Goal: Contribute content: Add original content to the website for others to see

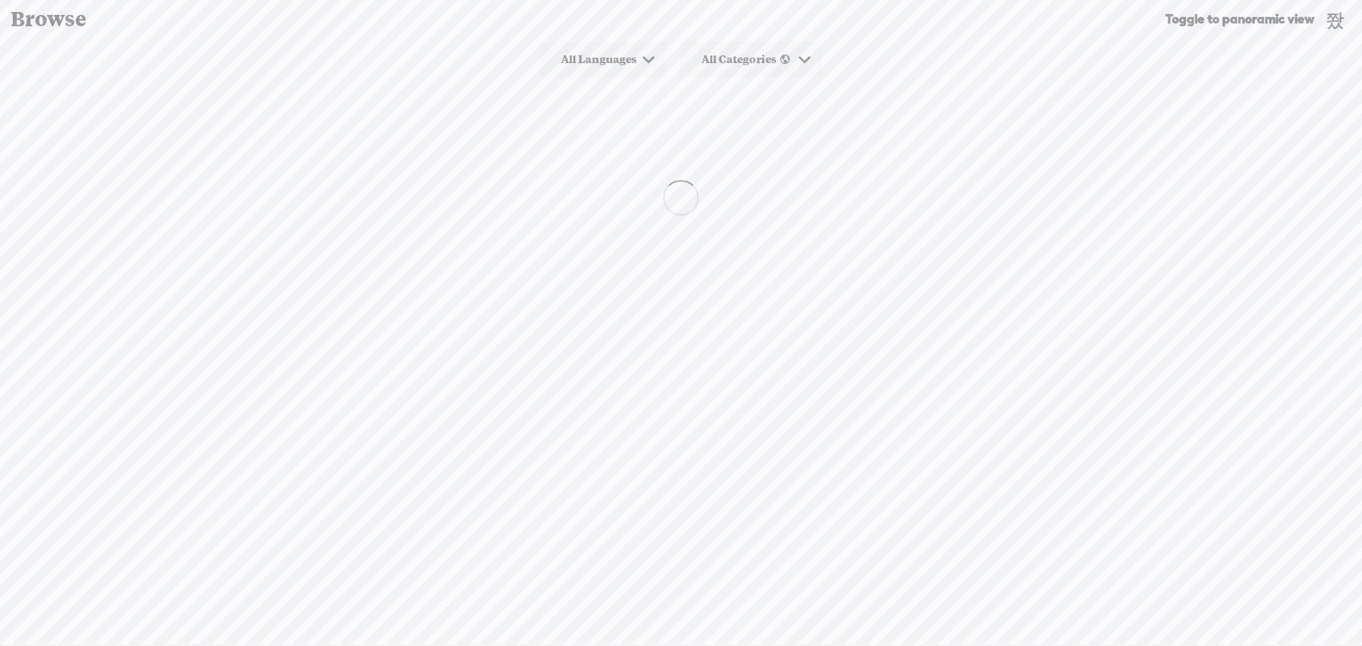
scroll to position [1, 0]
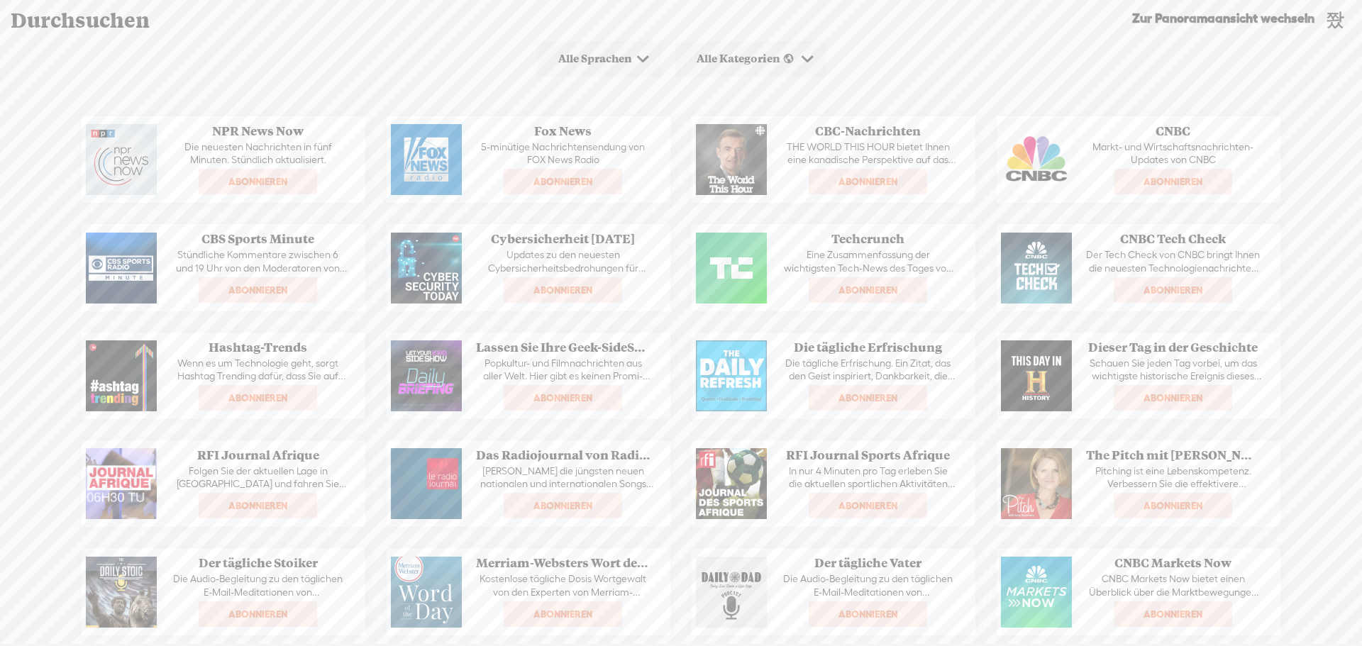
click at [1222, 23] on font "Zur Panoramaansicht wechseln" at bounding box center [1223, 18] width 182 height 15
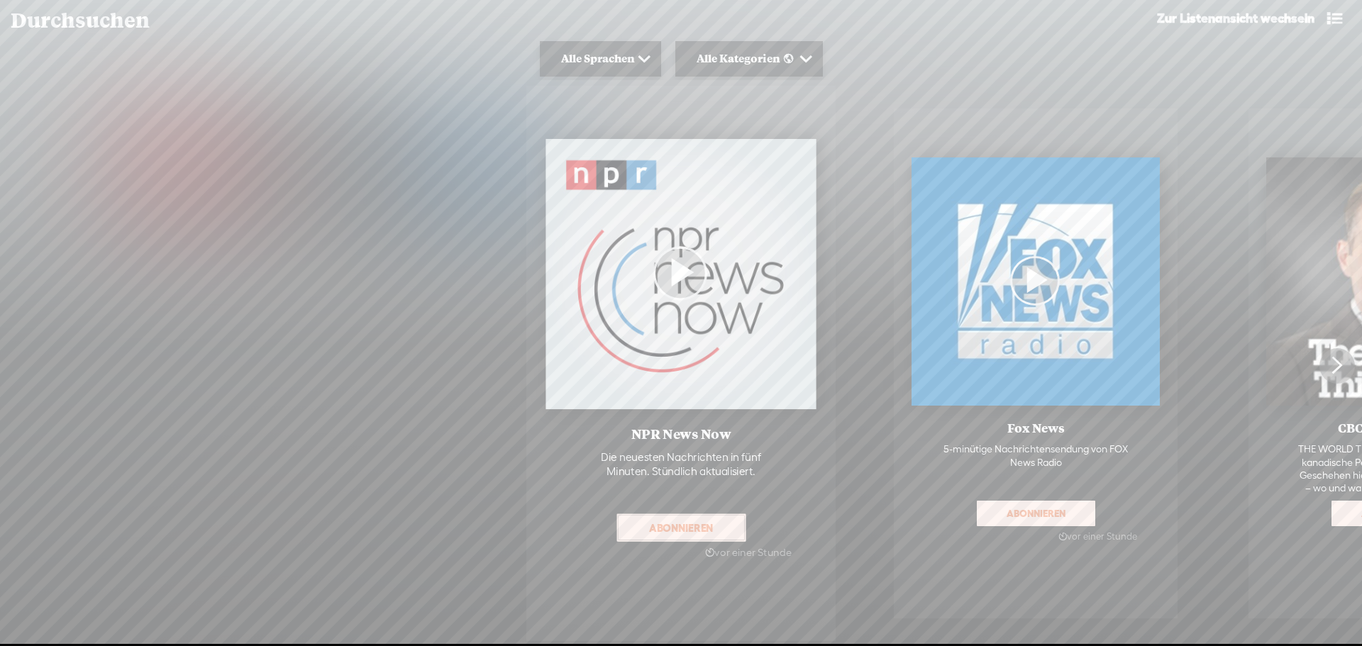
click at [1344, 19] on t at bounding box center [1335, 18] width 26 height 24
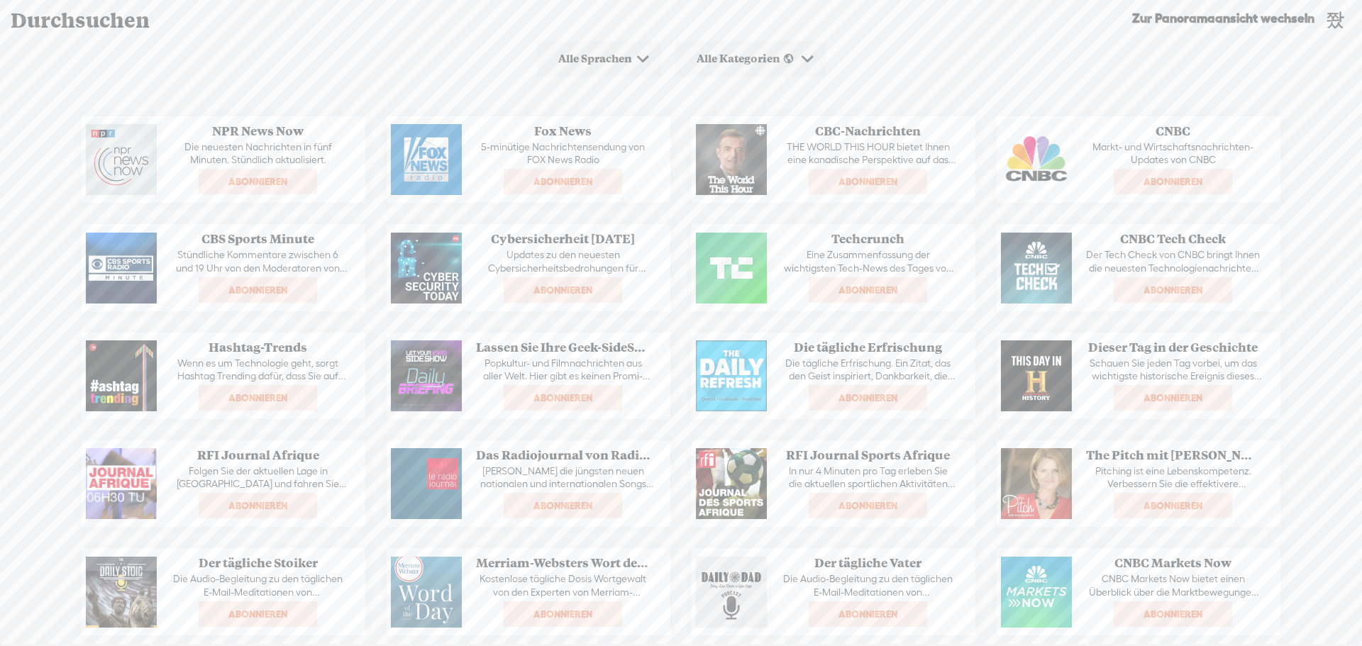
click at [63, 21] on font "Durchsuchen" at bounding box center [80, 19] width 139 height 26
click at [570, 50] on div "Alle Sprachen" at bounding box center [599, 58] width 124 height 35
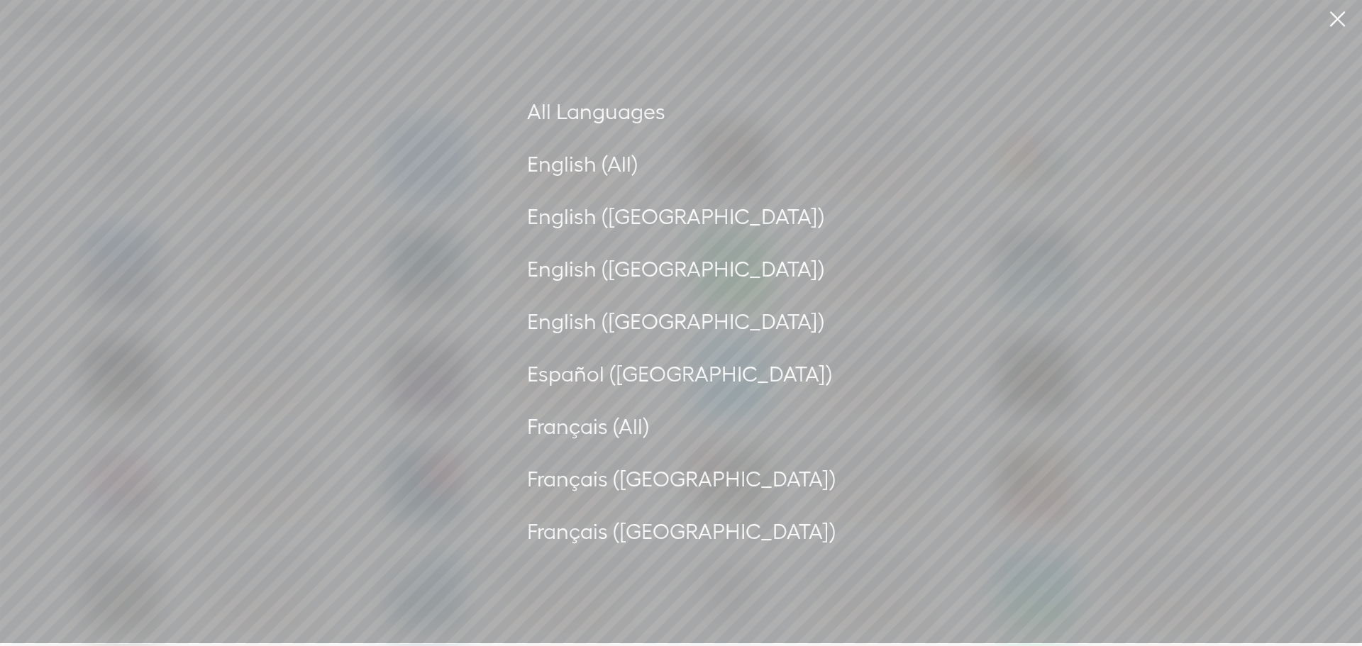
scroll to position [0, 0]
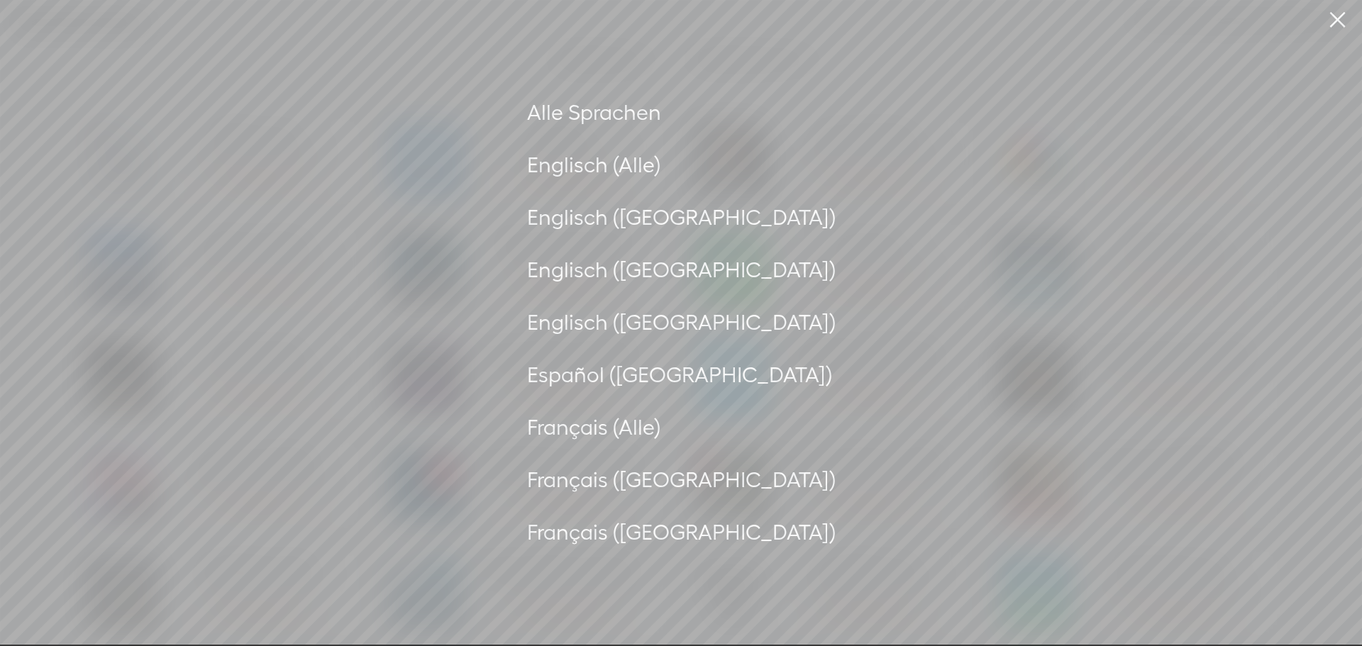
click at [599, 164] on font "Englisch (Alle)" at bounding box center [593, 165] width 133 height 25
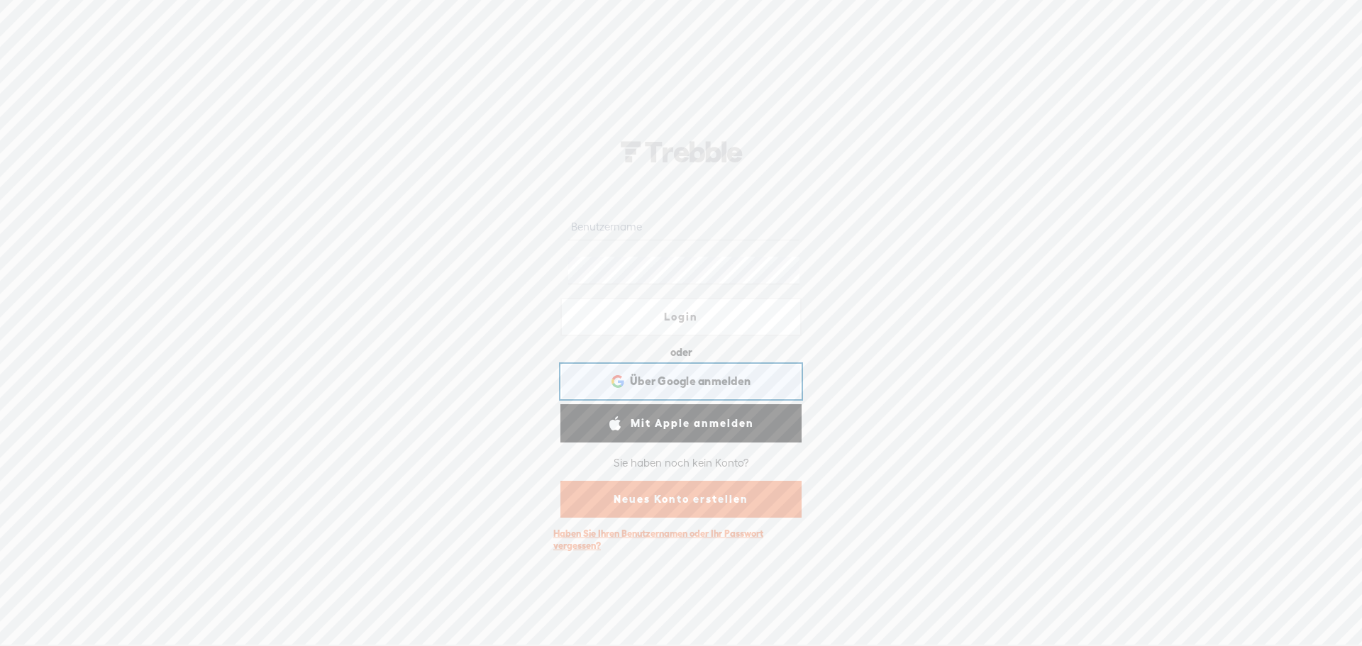
click at [711, 389] on span "Über Google anmelden" at bounding box center [690, 381] width 121 height 15
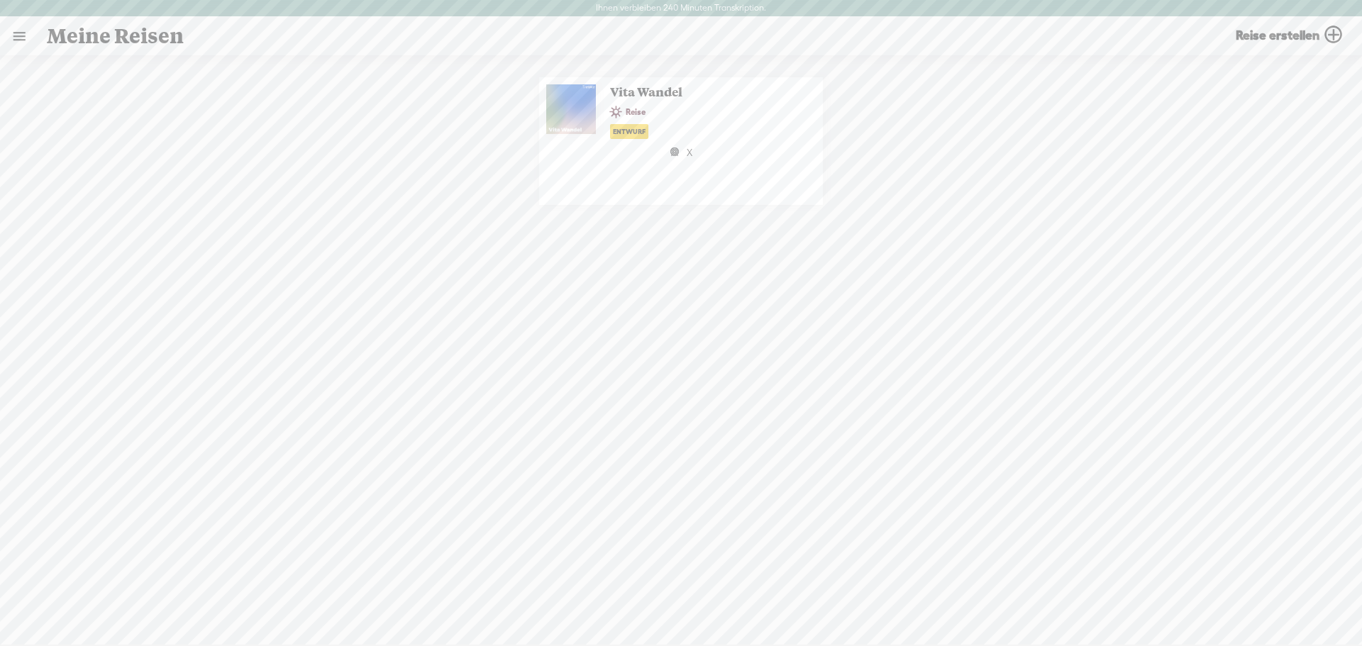
click at [27, 37] on link at bounding box center [19, 36] width 37 height 37
click at [55, 252] on font "HEIM" at bounding box center [63, 257] width 27 height 11
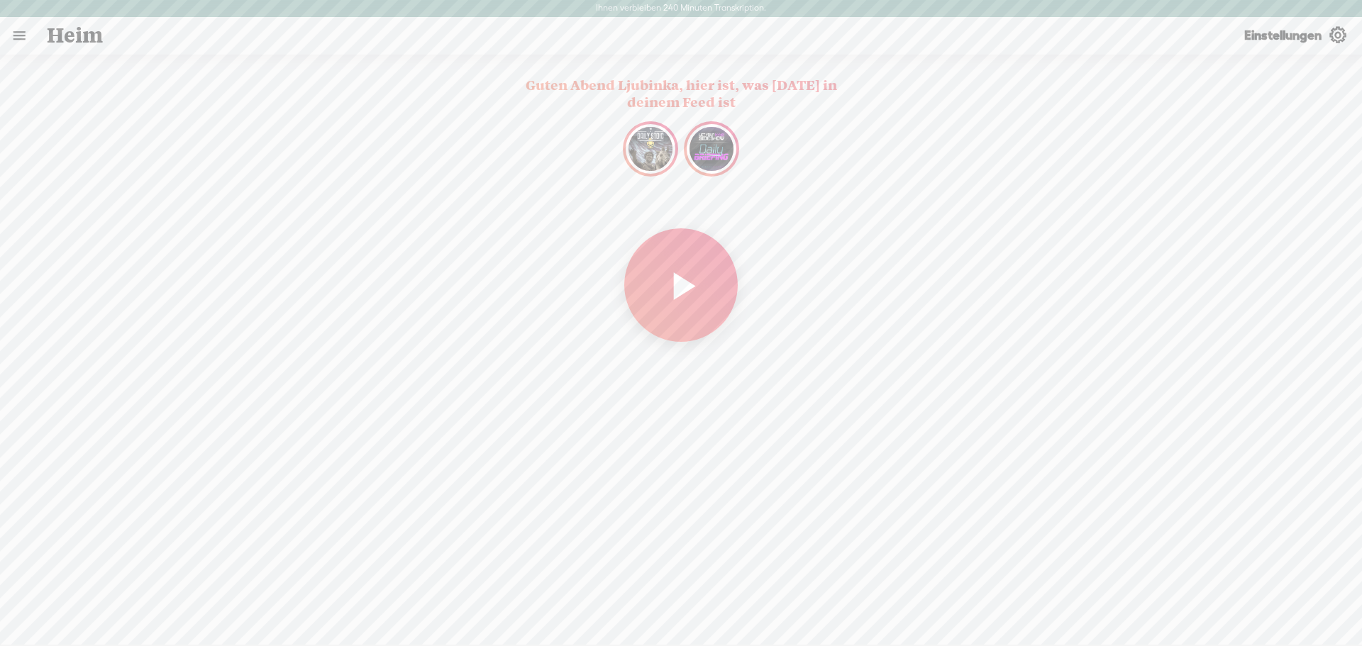
click at [683, 314] on span "Meinen Feed abspielen" at bounding box center [680, 284] width 113 height 113
click at [1261, 37] on font "Einstellungen" at bounding box center [1282, 35] width 77 height 15
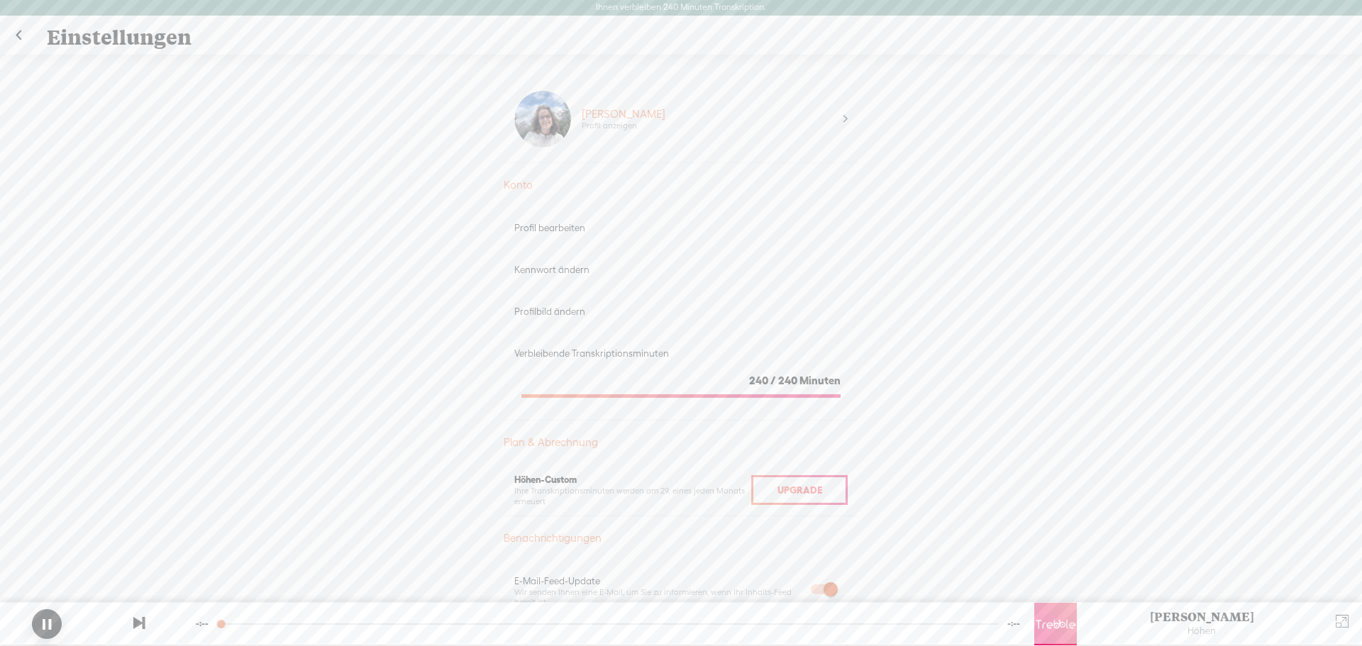
click at [633, 112] on font "[PERSON_NAME]" at bounding box center [624, 114] width 84 height 12
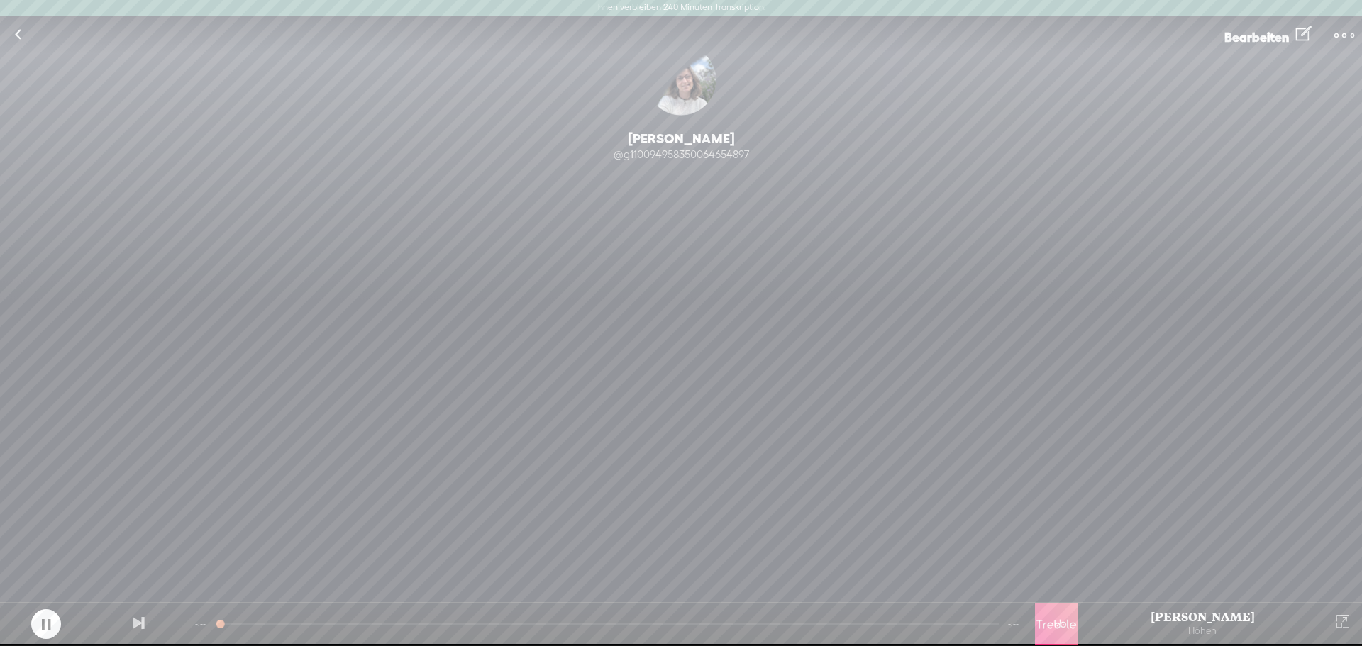
click at [693, 79] on div "Bild ändern" at bounding box center [681, 80] width 71 height 71
click at [52, 616] on div at bounding box center [46, 624] width 30 height 30
click at [282, 421] on div "Share my #askg110094958350064654897 URL #fragen Bild ändern Ljubinka Obradovic …" at bounding box center [681, 307] width 1362 height 582
click at [1340, 33] on t at bounding box center [1344, 36] width 20 height 20
click at [1251, 36] on font "Bearbeiten" at bounding box center [1256, 37] width 65 height 15
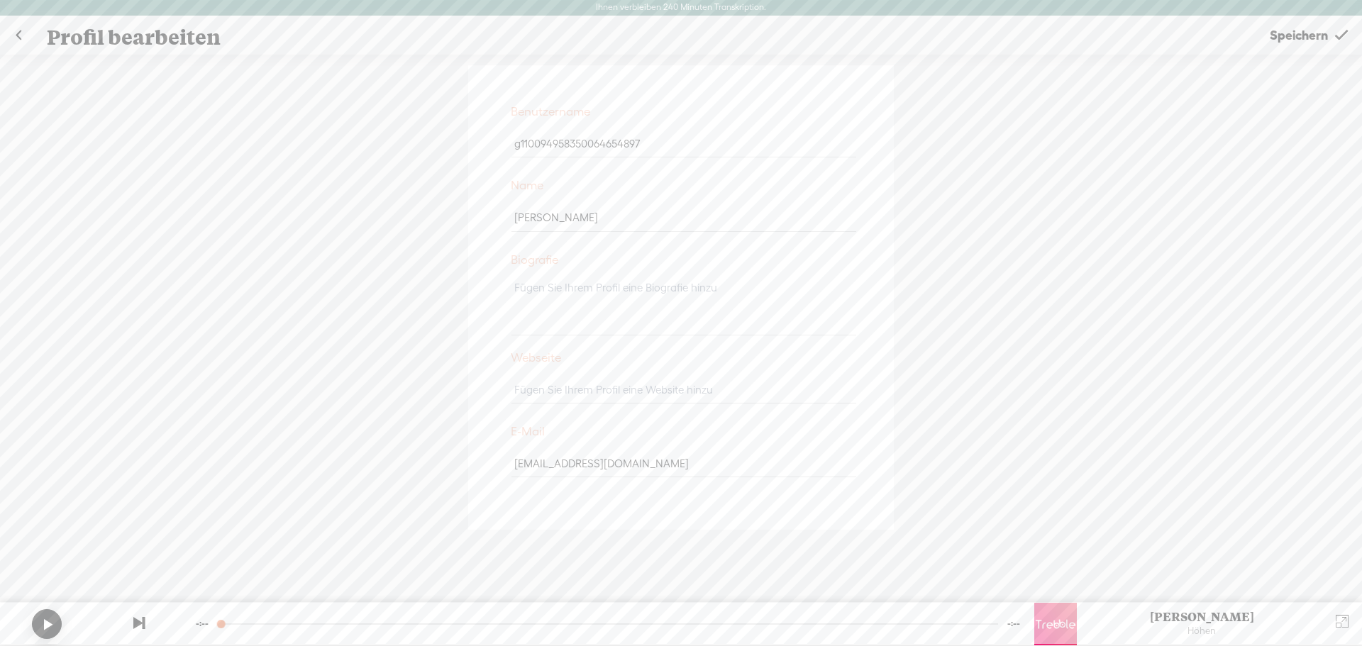
click at [19, 33] on link at bounding box center [18, 35] width 35 height 37
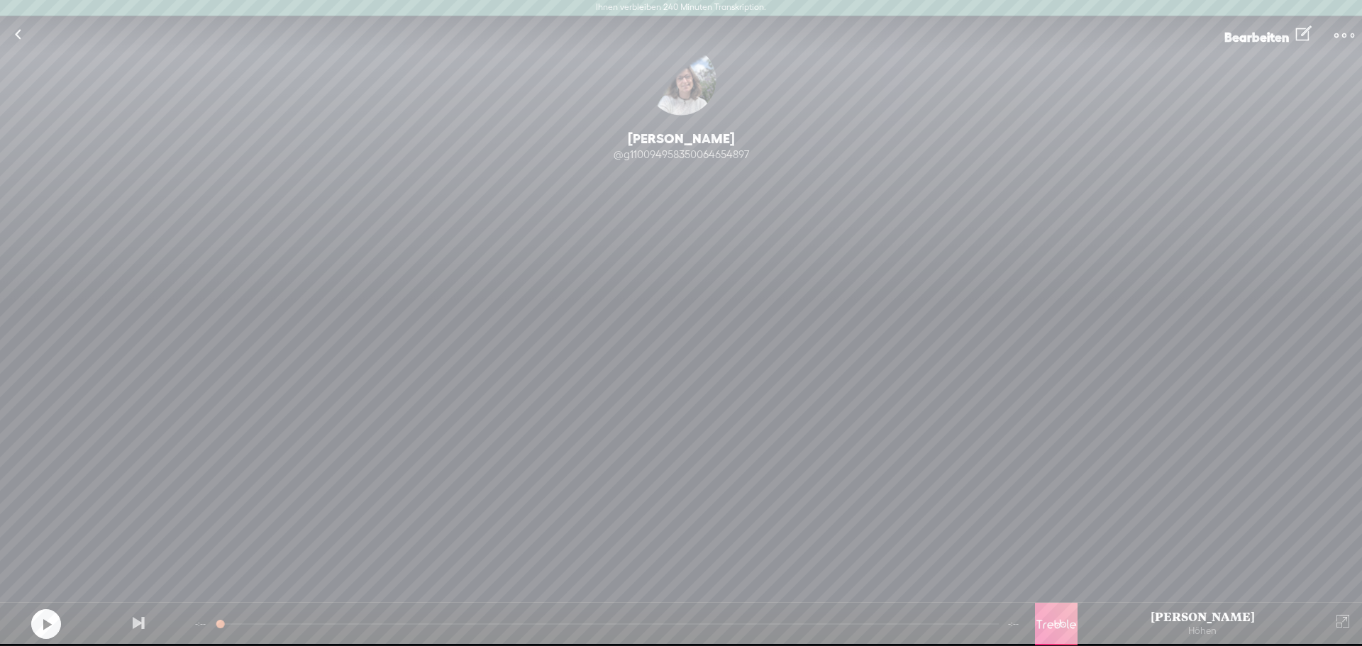
click at [18, 33] on link at bounding box center [17, 34] width 35 height 37
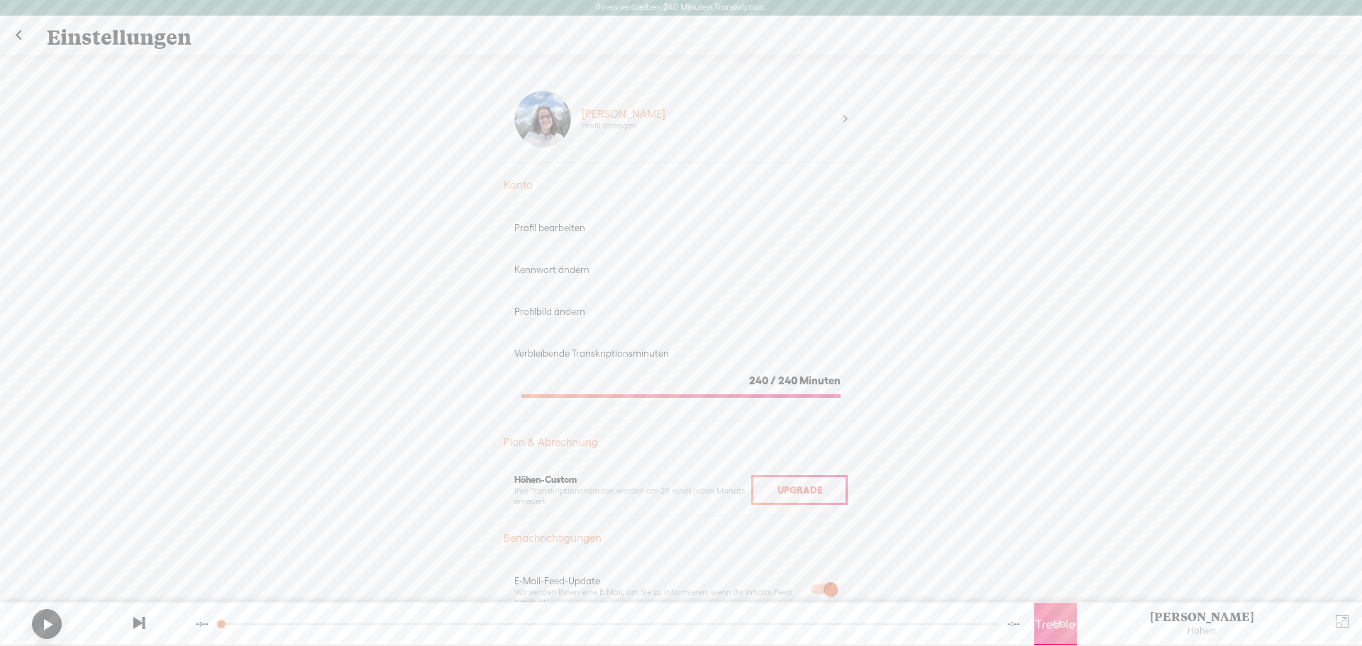
click at [16, 33] on link at bounding box center [18, 35] width 35 height 37
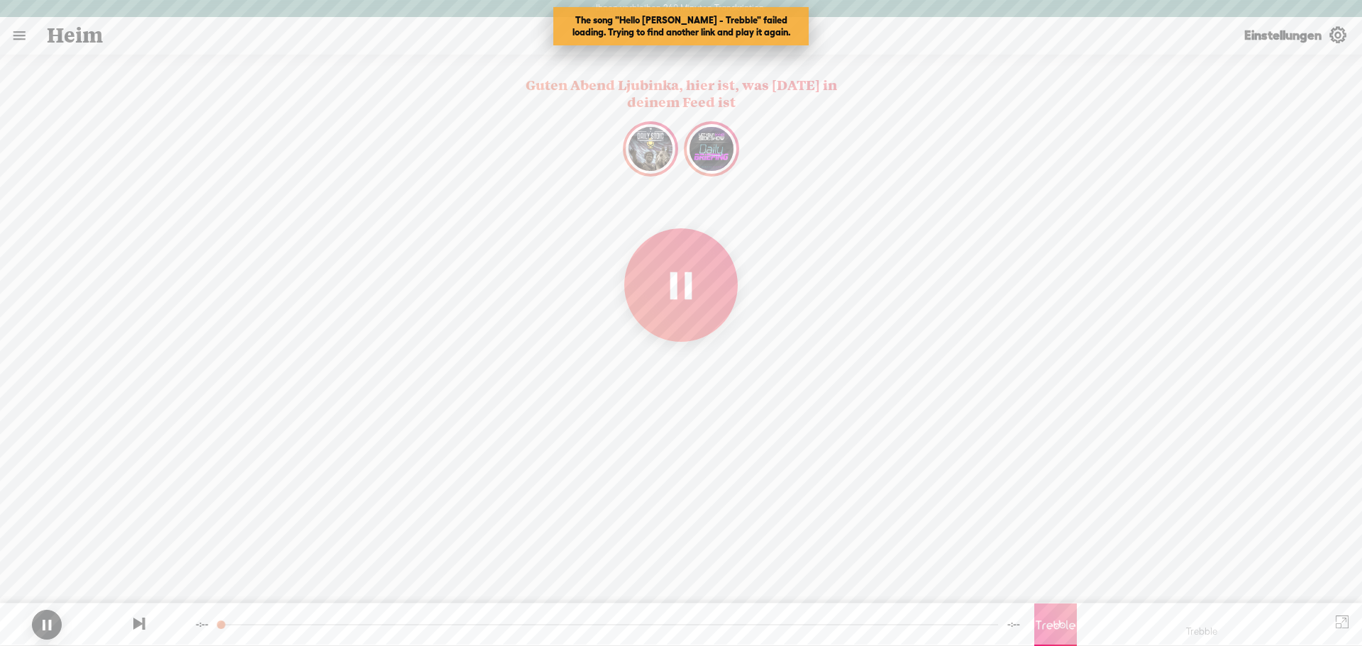
click at [16, 33] on link at bounding box center [19, 35] width 37 height 37
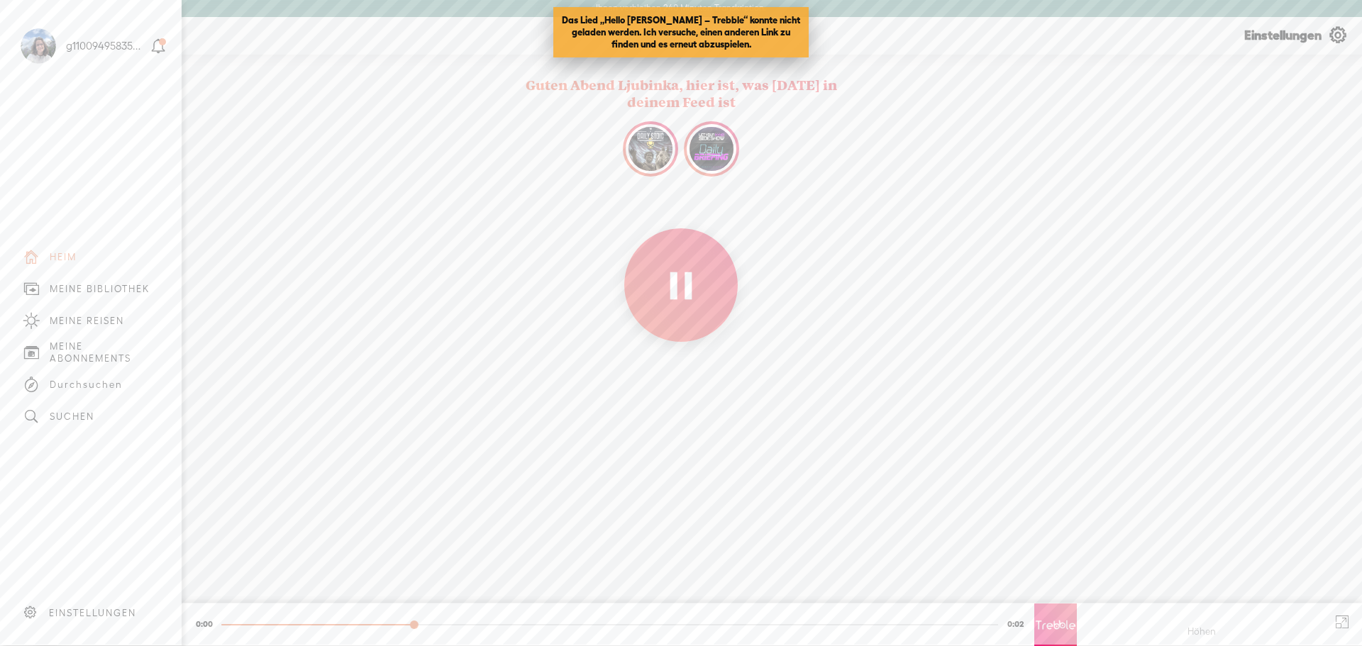
click at [324, 143] on body "Ihnen verbleiben 240 Minuten Transkription. Aktualisieren Sie, um Ihr Limit zu …" at bounding box center [681, 322] width 1362 height 645
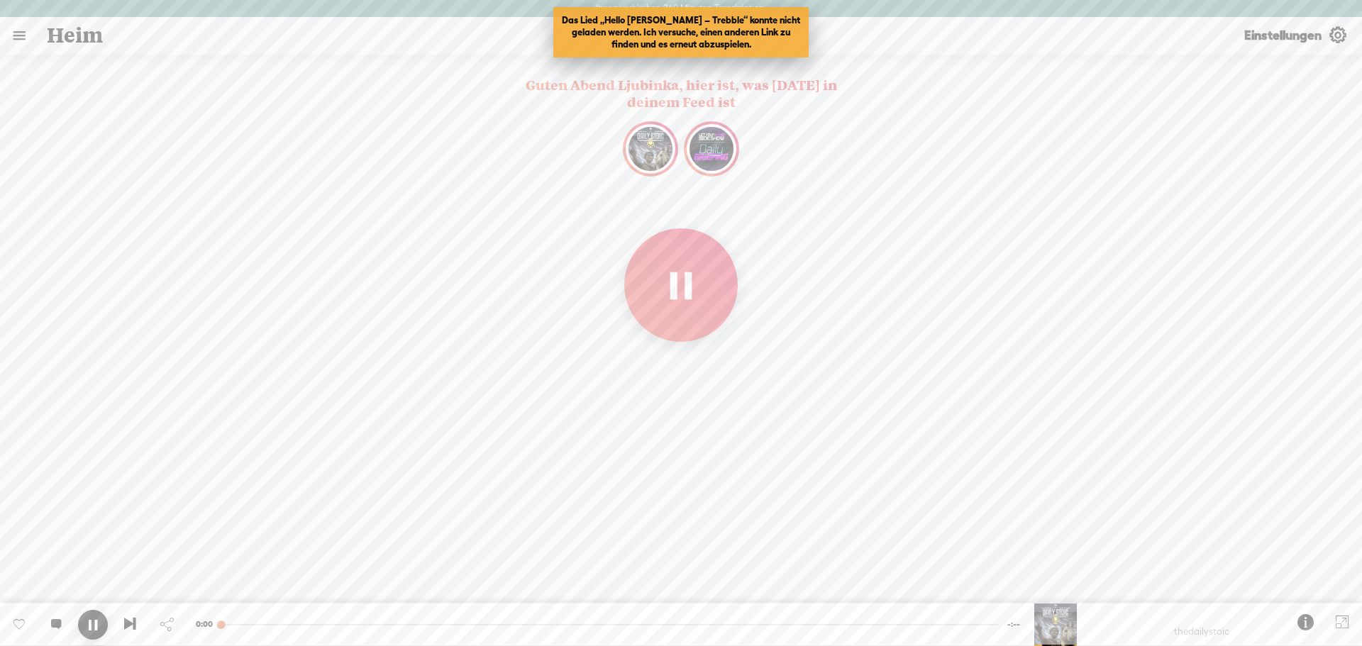
click at [72, 36] on font "Heim" at bounding box center [75, 34] width 56 height 26
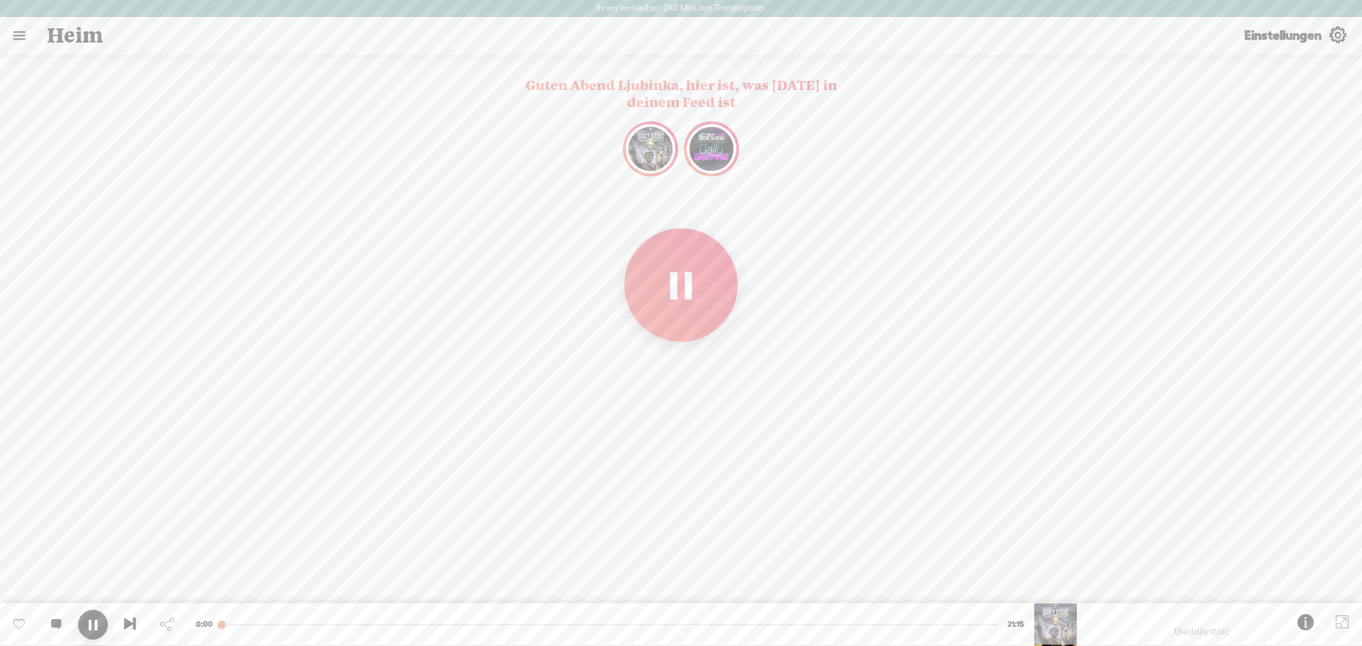
click at [21, 37] on link at bounding box center [19, 35] width 37 height 37
click at [99, 316] on font "MEINE REISEN" at bounding box center [87, 321] width 74 height 11
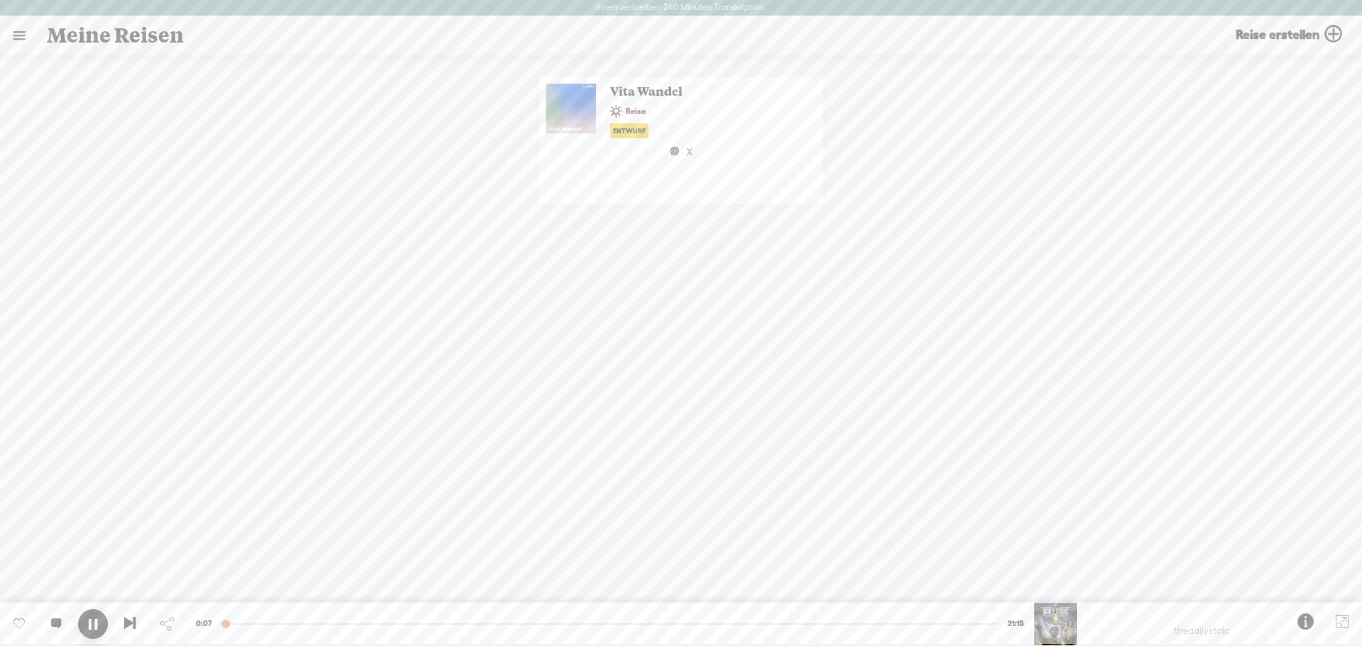
click at [1283, 33] on font "Reise erstellen" at bounding box center [1278, 34] width 84 height 15
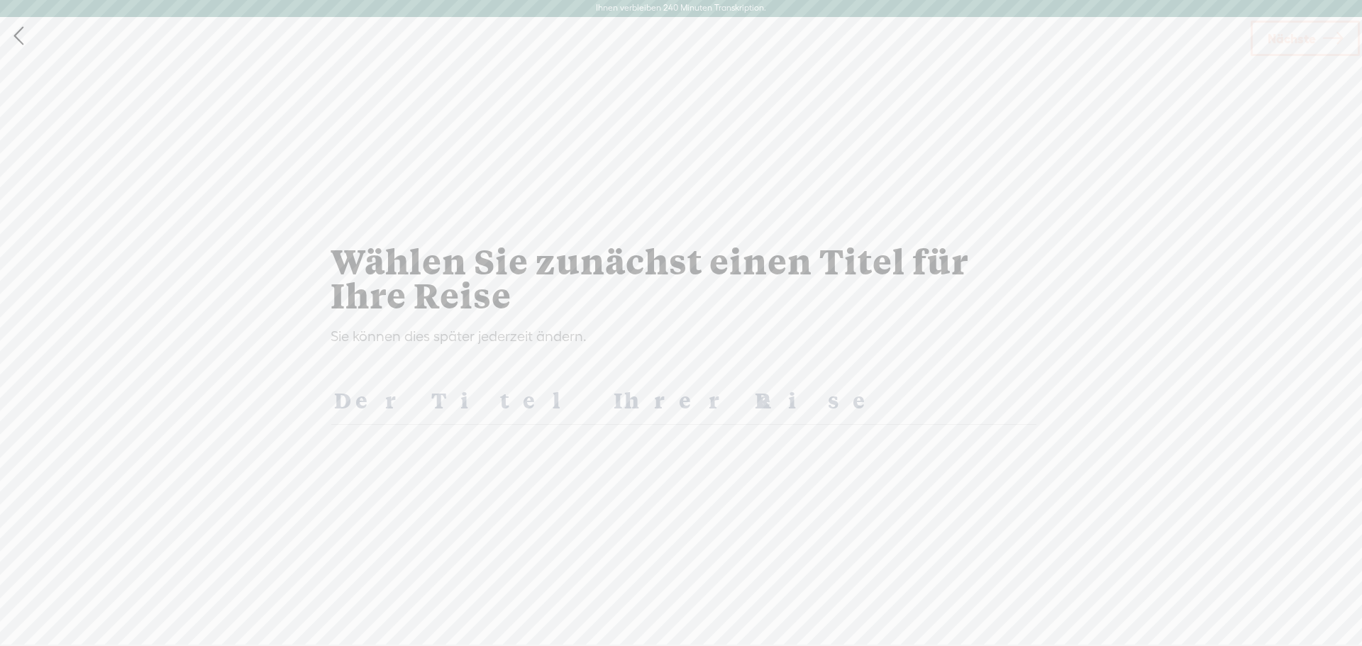
drag, startPoint x: 389, startPoint y: 397, endPoint x: 521, endPoint y: 427, distance: 135.3
click at [390, 397] on input "text" at bounding box center [683, 400] width 704 height 49
type input "Vita Wandel"
click at [1309, 45] on font "Nächste" at bounding box center [1292, 38] width 48 height 15
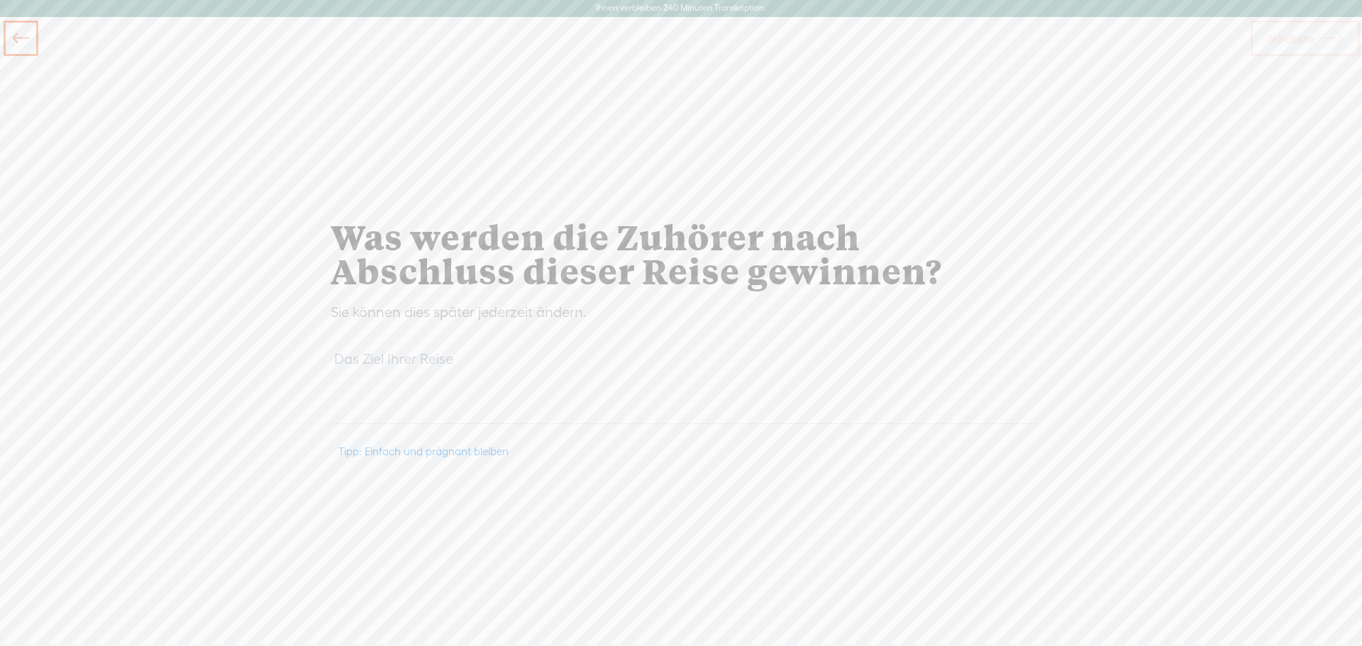
click at [470, 416] on textarea at bounding box center [683, 385] width 704 height 77
type textarea "Wissen"
click at [1297, 30] on span "Nächste" at bounding box center [1292, 39] width 48 height 36
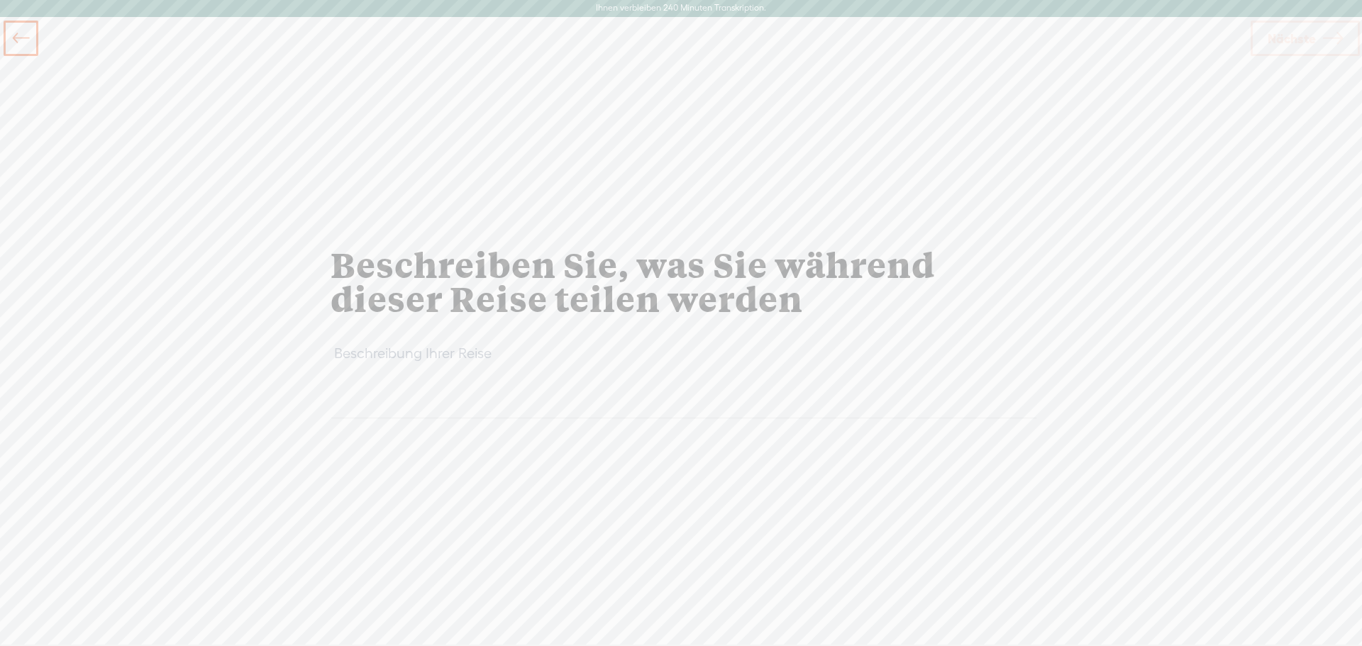
click at [484, 336] on div at bounding box center [680, 385] width 715 height 109
click at [469, 355] on textarea at bounding box center [683, 379] width 704 height 77
type textarea "Wissen"
click at [1287, 45] on font "Nächste" at bounding box center [1292, 38] width 48 height 15
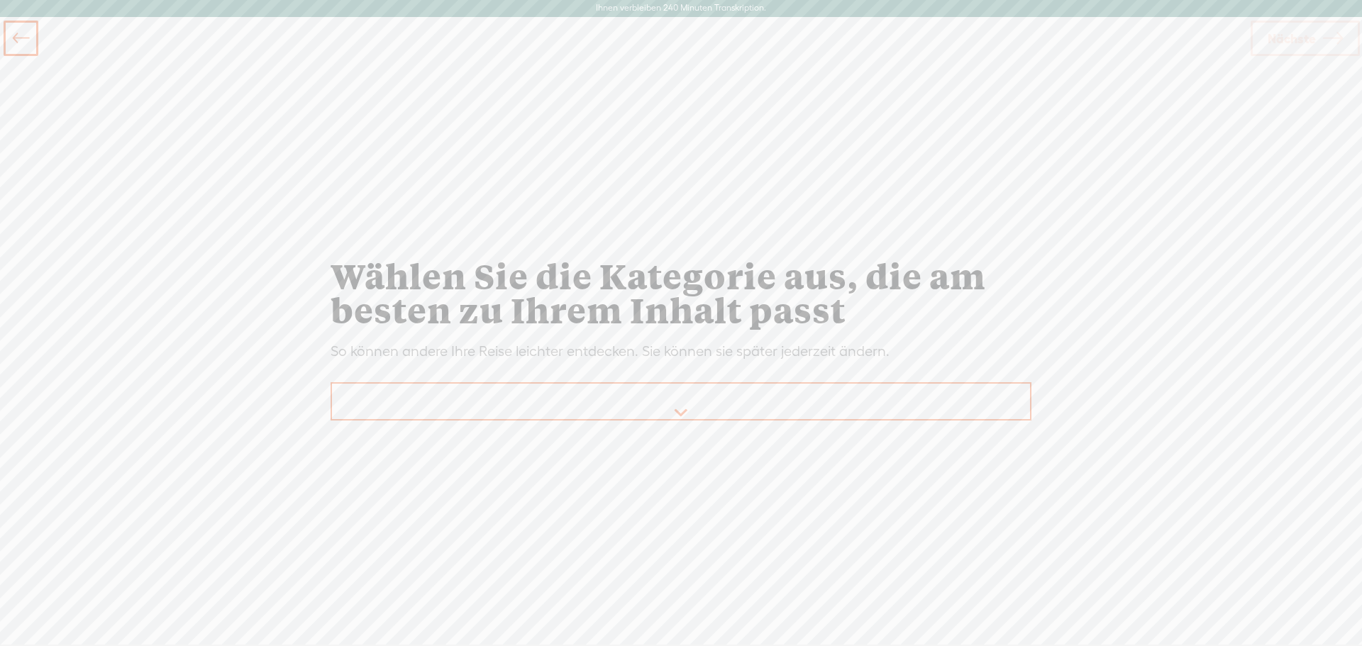
click at [682, 409] on select "Kunst 🎨 Astrologie 🔮 Schönheit & Mode 🧥 Geschäft 💼 Komödie 😂 Kochen 🍳 Kultur 🌍 …" at bounding box center [681, 402] width 699 height 37
select select "Health"
click at [332, 384] on select "Kunst 🎨 Astrologie 🔮 Schönheit & Mode 🧥 Geschäft 💼 Komödie 😂 Kochen 🍳 Kultur 🌍 …" at bounding box center [681, 402] width 699 height 37
click at [1293, 41] on font "Nächste" at bounding box center [1292, 38] width 48 height 15
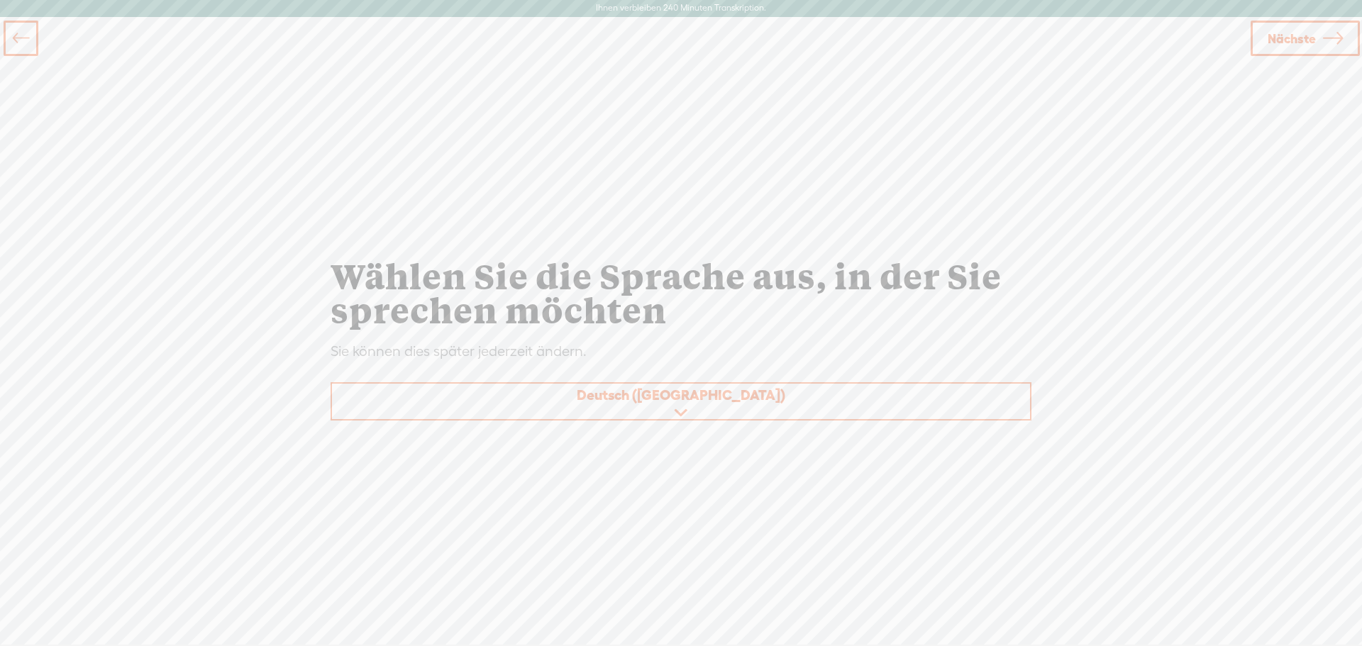
click at [1297, 41] on font "Nächste" at bounding box center [1292, 38] width 48 height 15
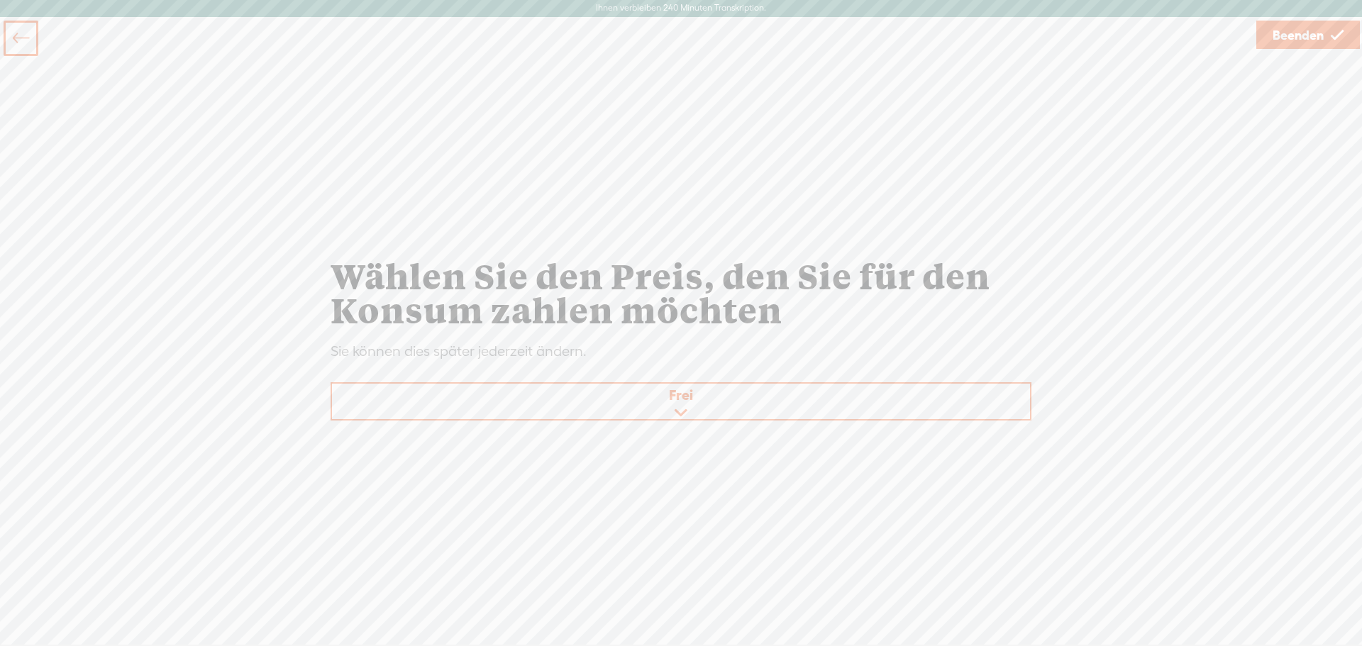
click at [1304, 38] on font "Beenden" at bounding box center [1298, 35] width 51 height 15
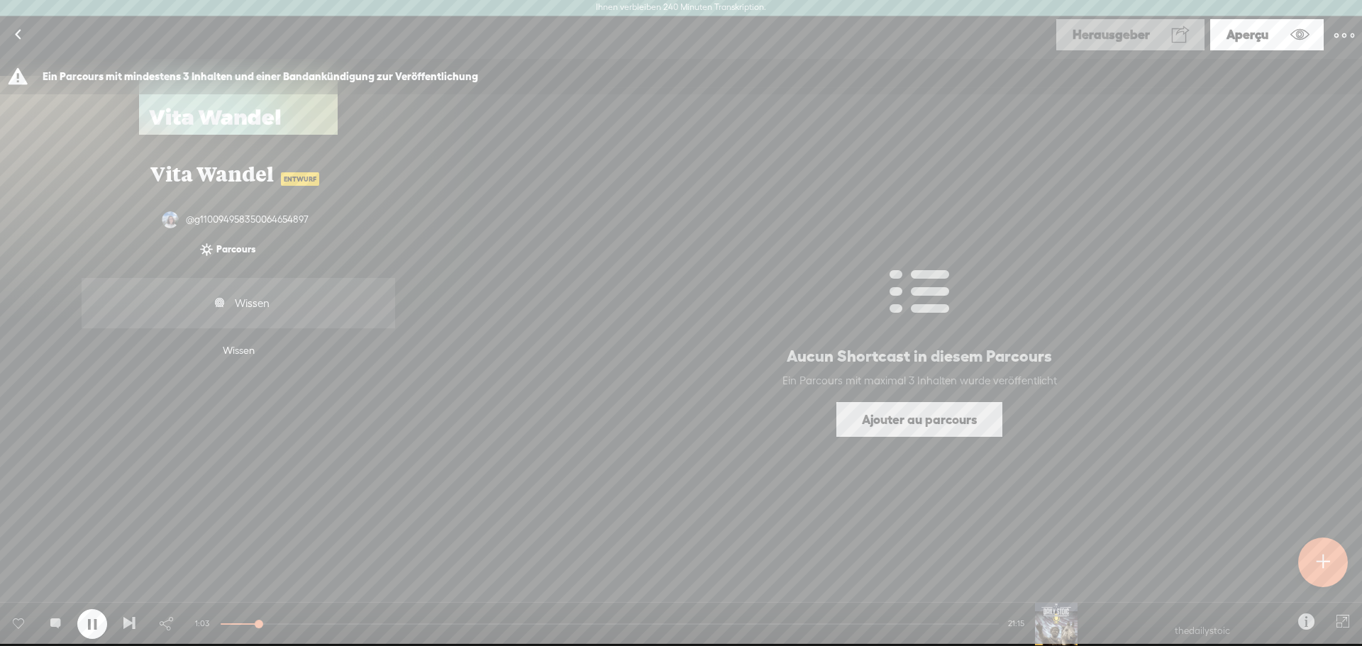
scroll to position [213, 0]
drag, startPoint x: 95, startPoint y: 616, endPoint x: 498, endPoint y: 382, distance: 465.6
click at [97, 616] on div at bounding box center [92, 624] width 30 height 30
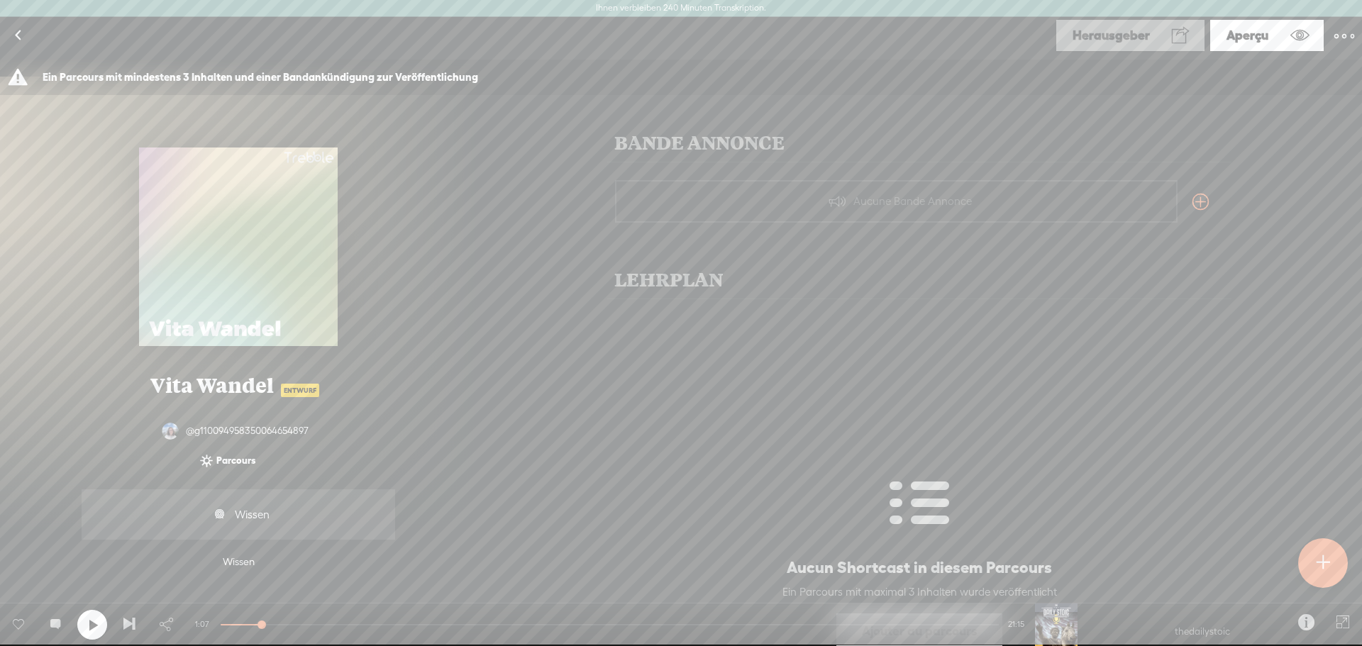
scroll to position [1, 0]
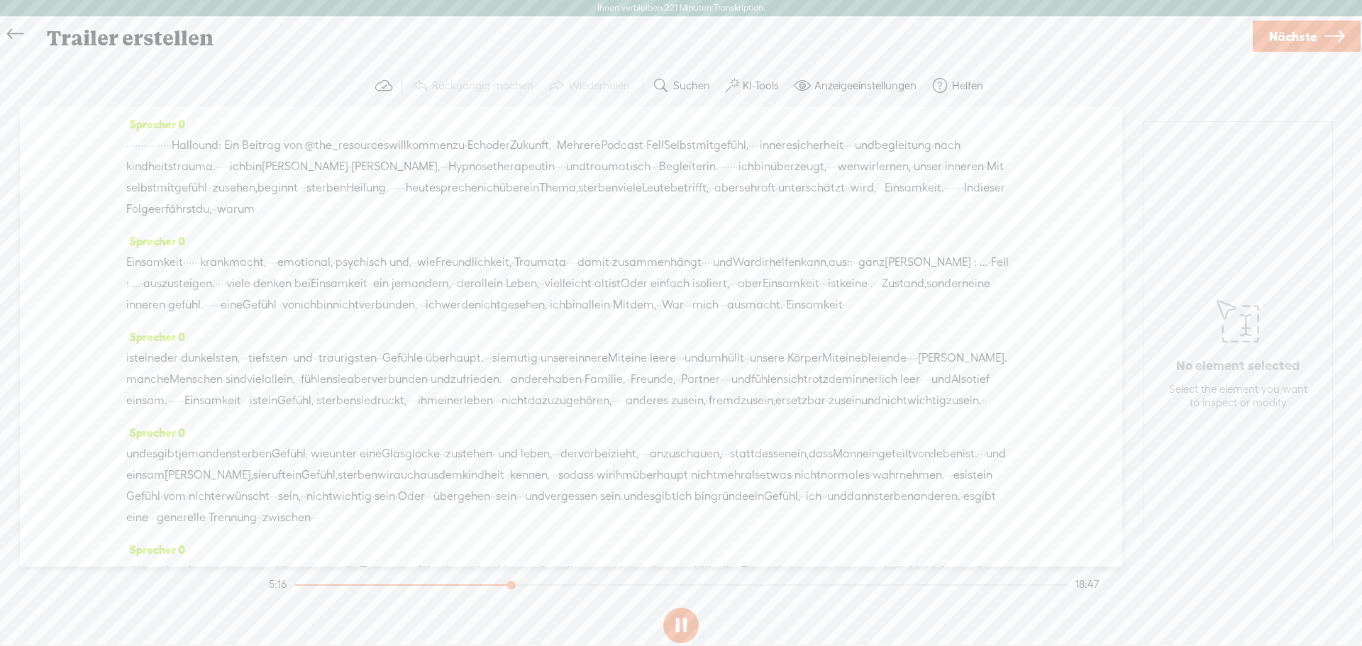
scroll to position [646, 0]
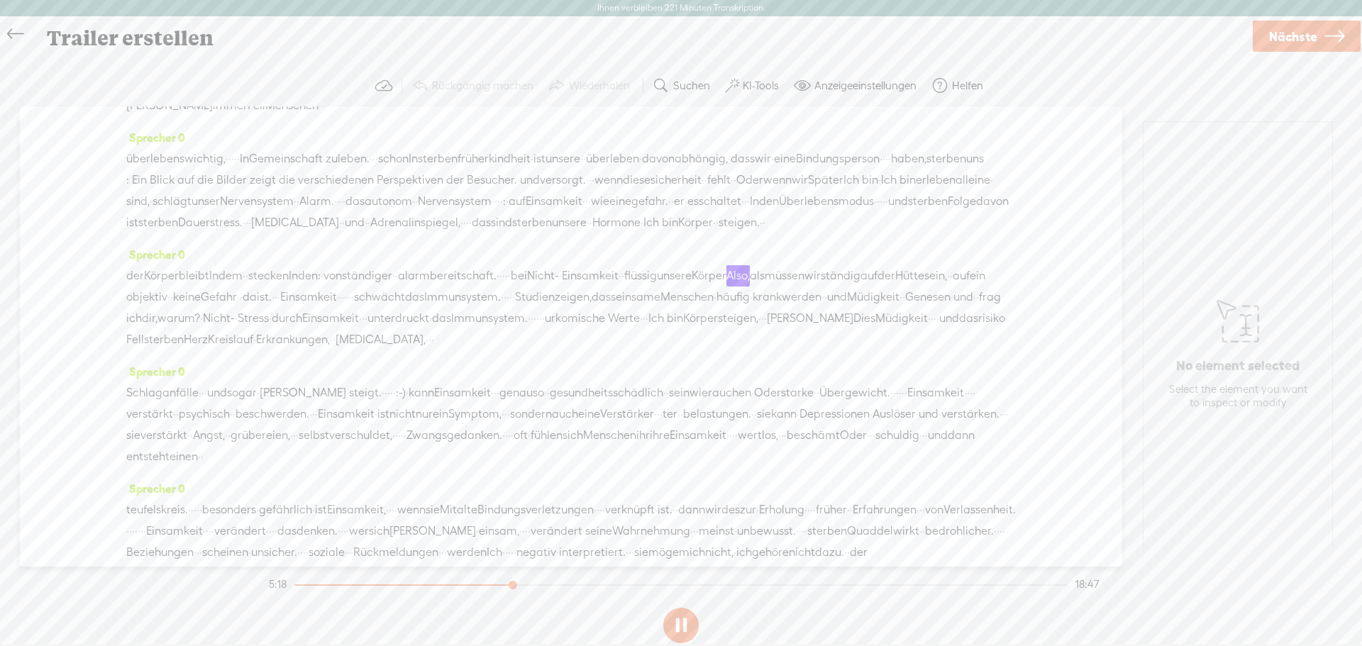
click at [511, 270] on font "bei" at bounding box center [519, 275] width 16 height 13
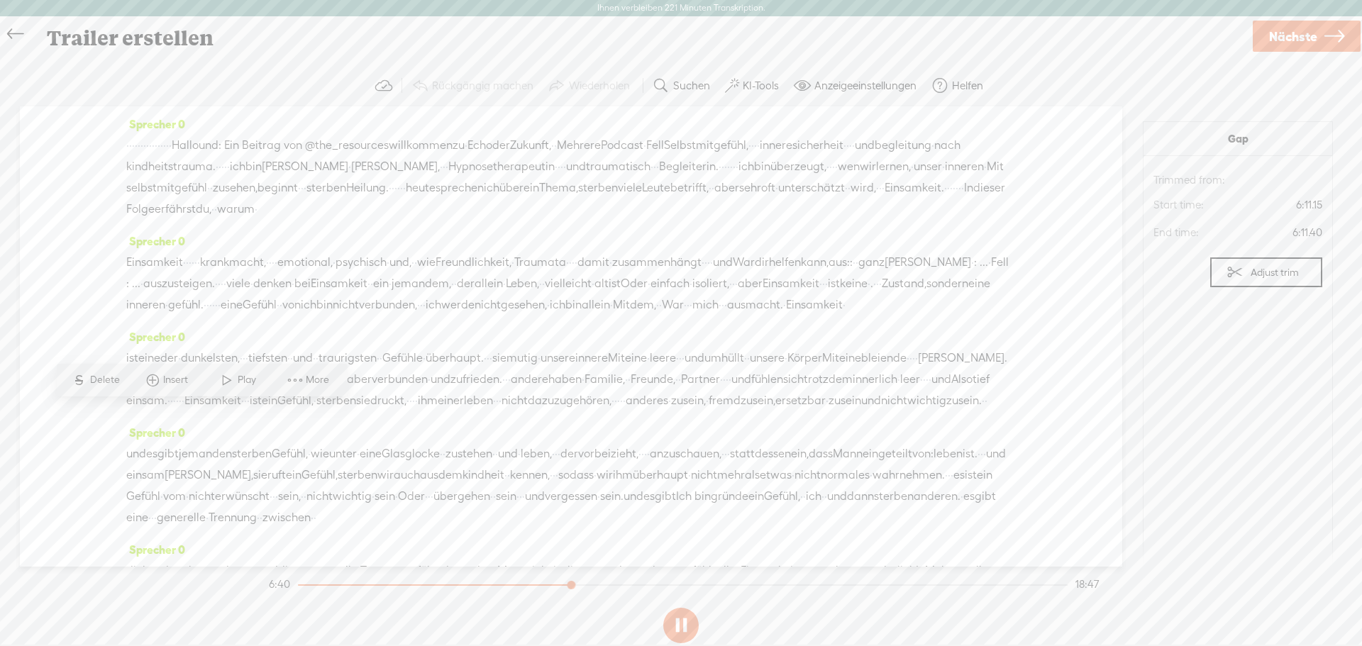
scroll to position [646, 0]
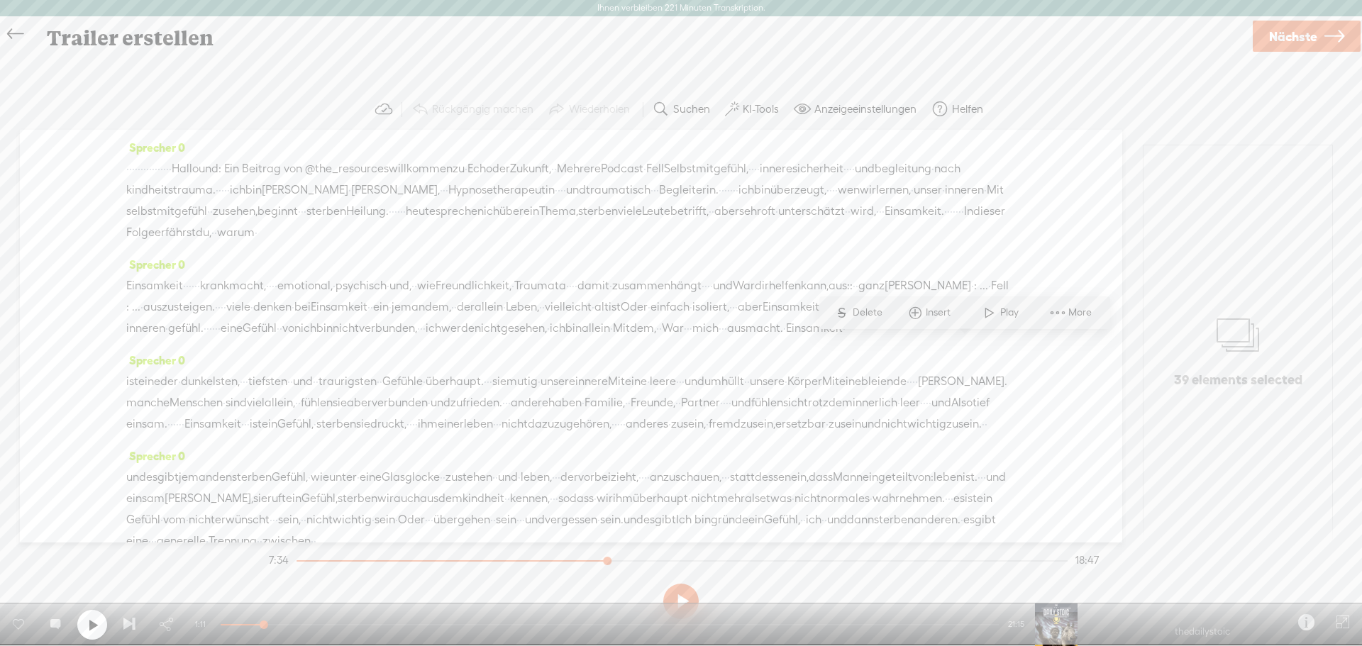
scroll to position [788, 0]
